Goal: Transaction & Acquisition: Purchase product/service

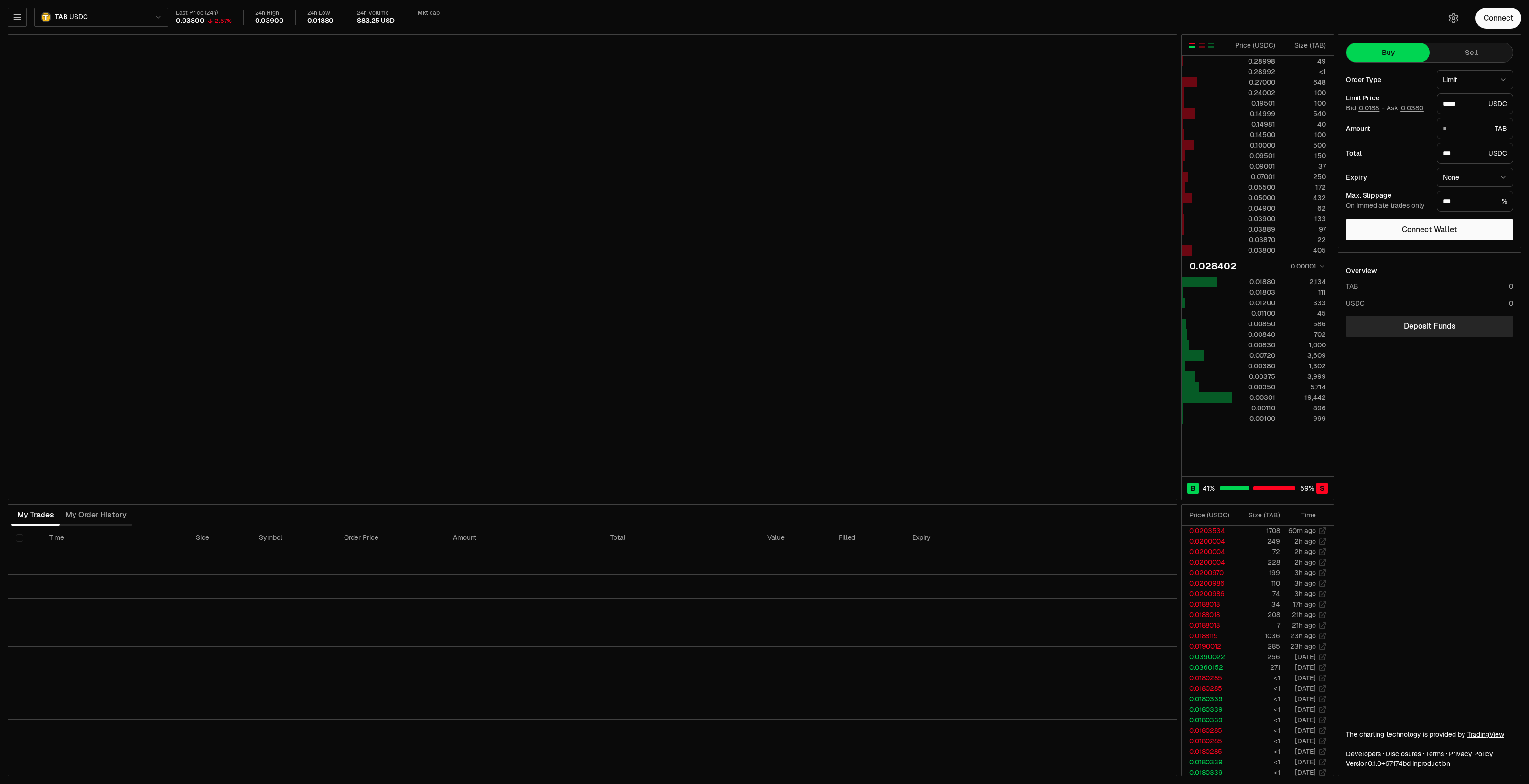
type input "*******"
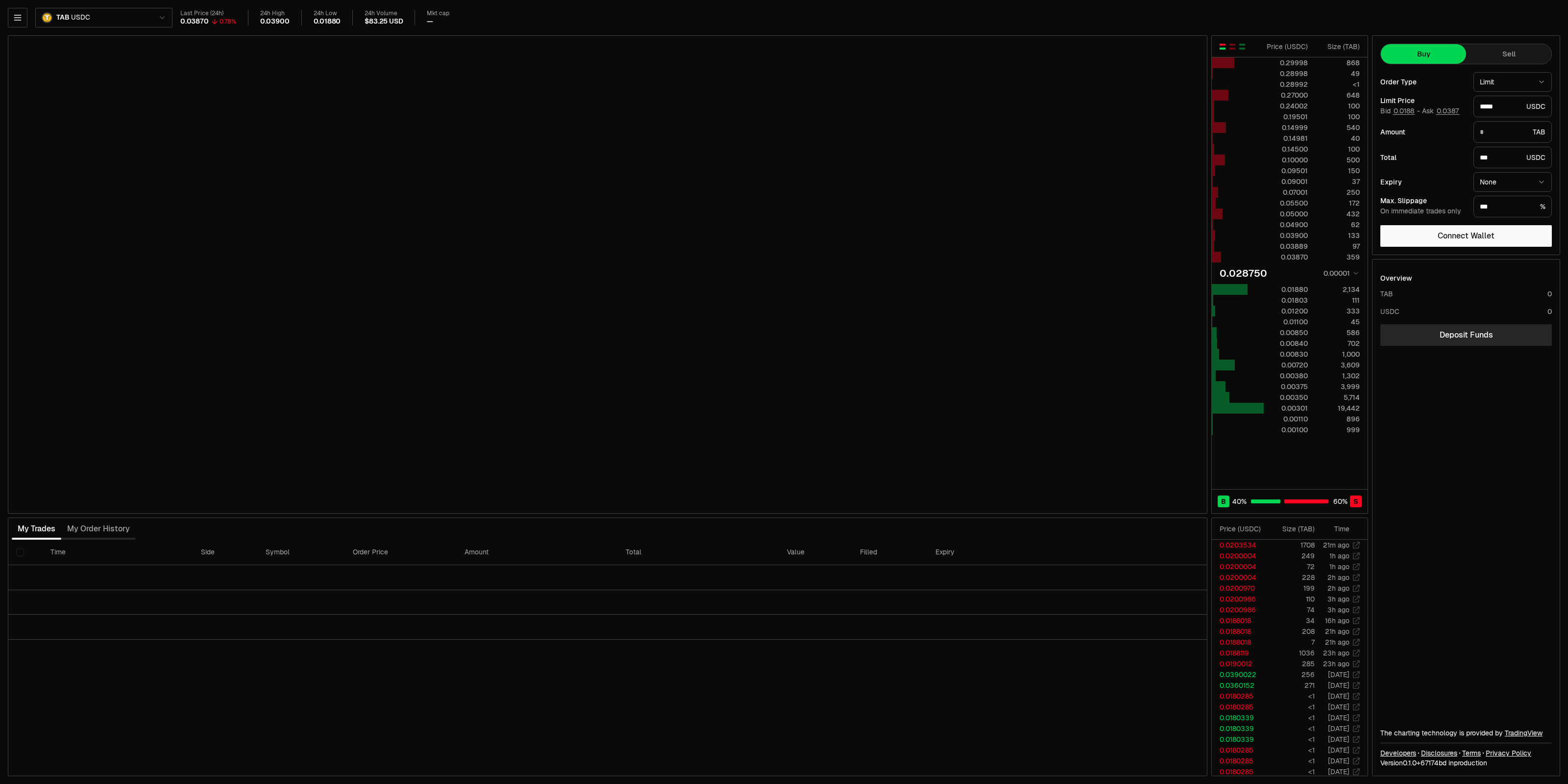
type input "*******"
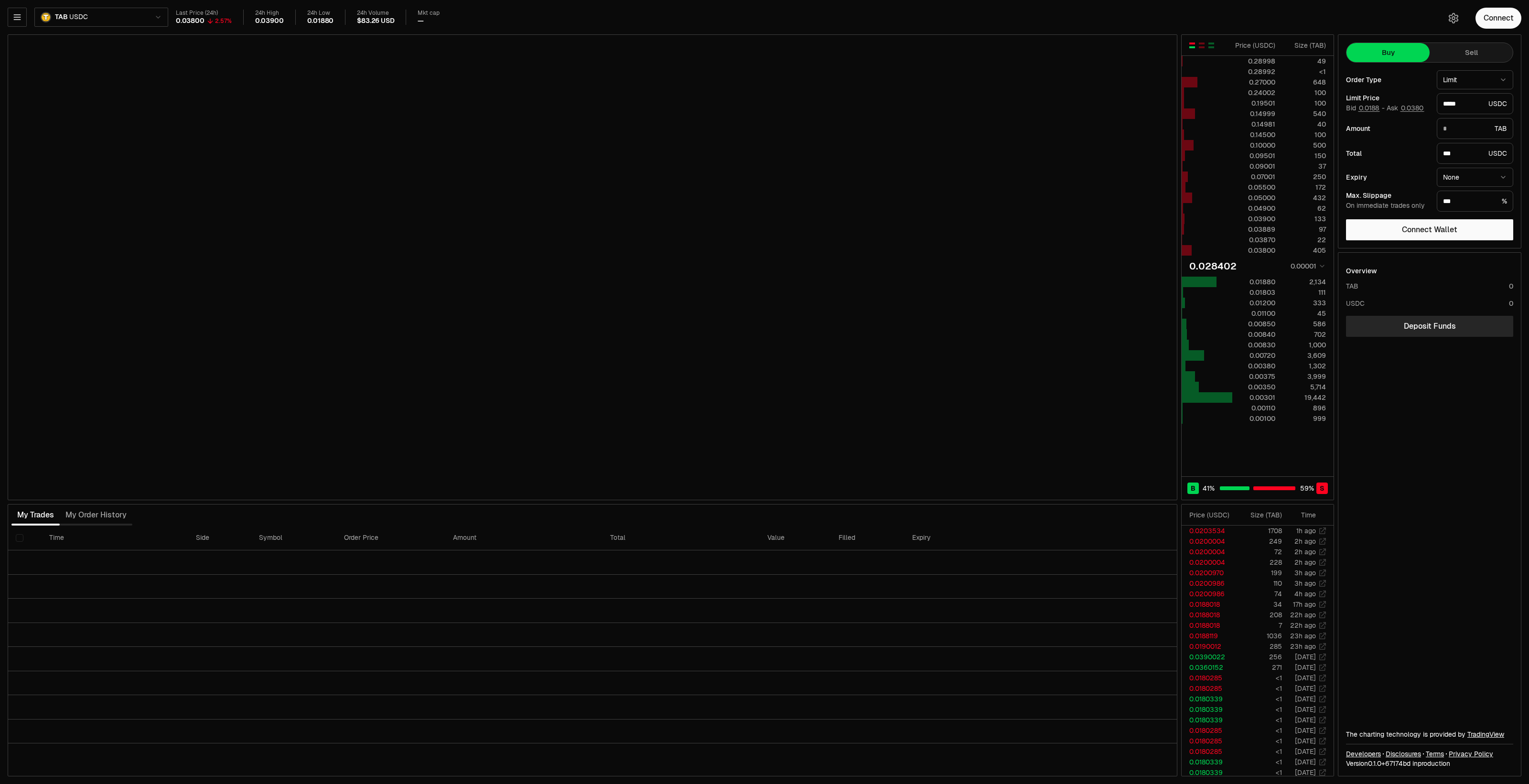
type input "*******"
